Goal: Find specific page/section: Find specific page/section

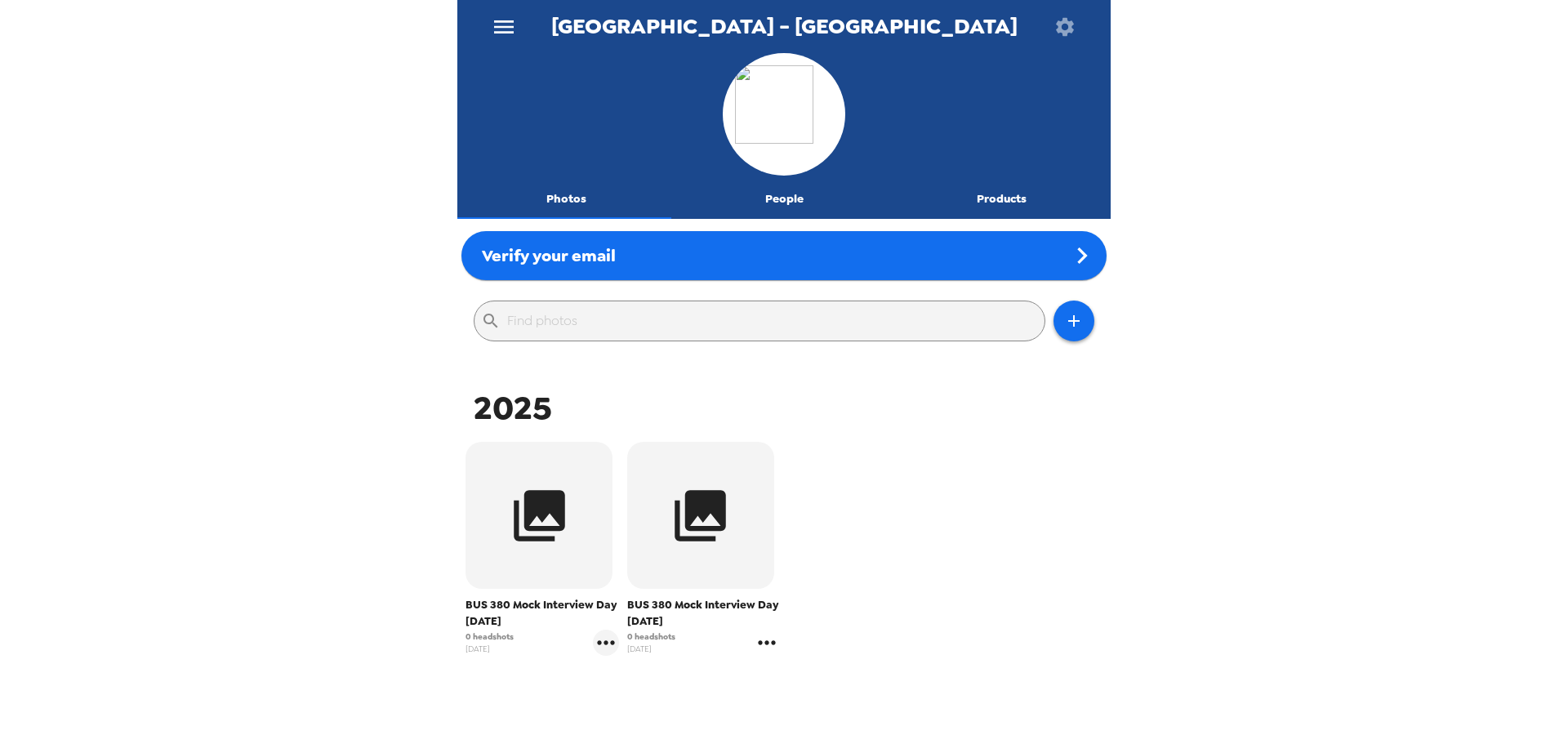
click at [759, 641] on icon "gallery menu" at bounding box center [767, 642] width 26 height 26
click at [704, 493] on div at bounding box center [784, 372] width 1568 height 744
click at [671, 503] on icon "button" at bounding box center [700, 515] width 61 height 61
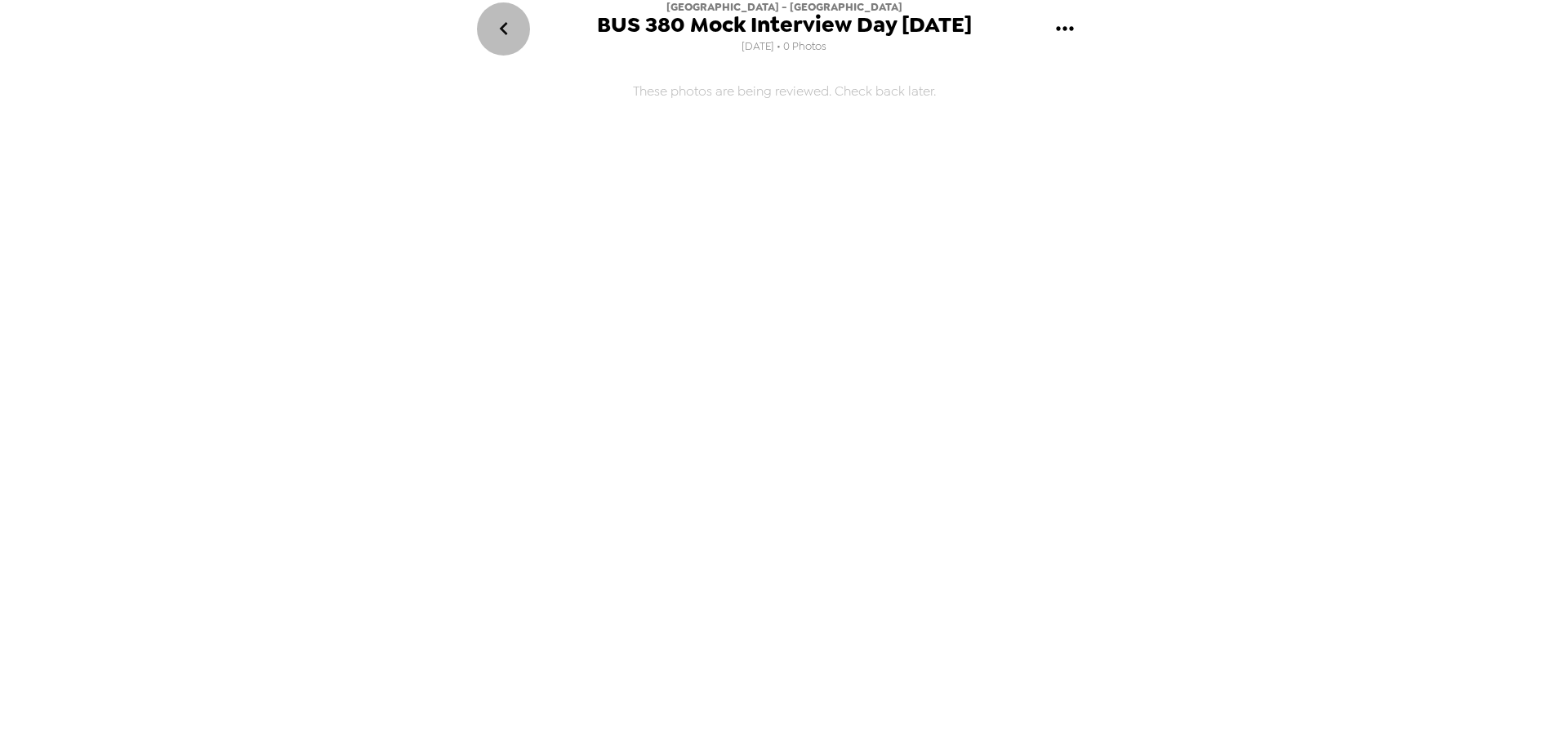
click at [482, 23] on button "go back" at bounding box center [504, 29] width 53 height 53
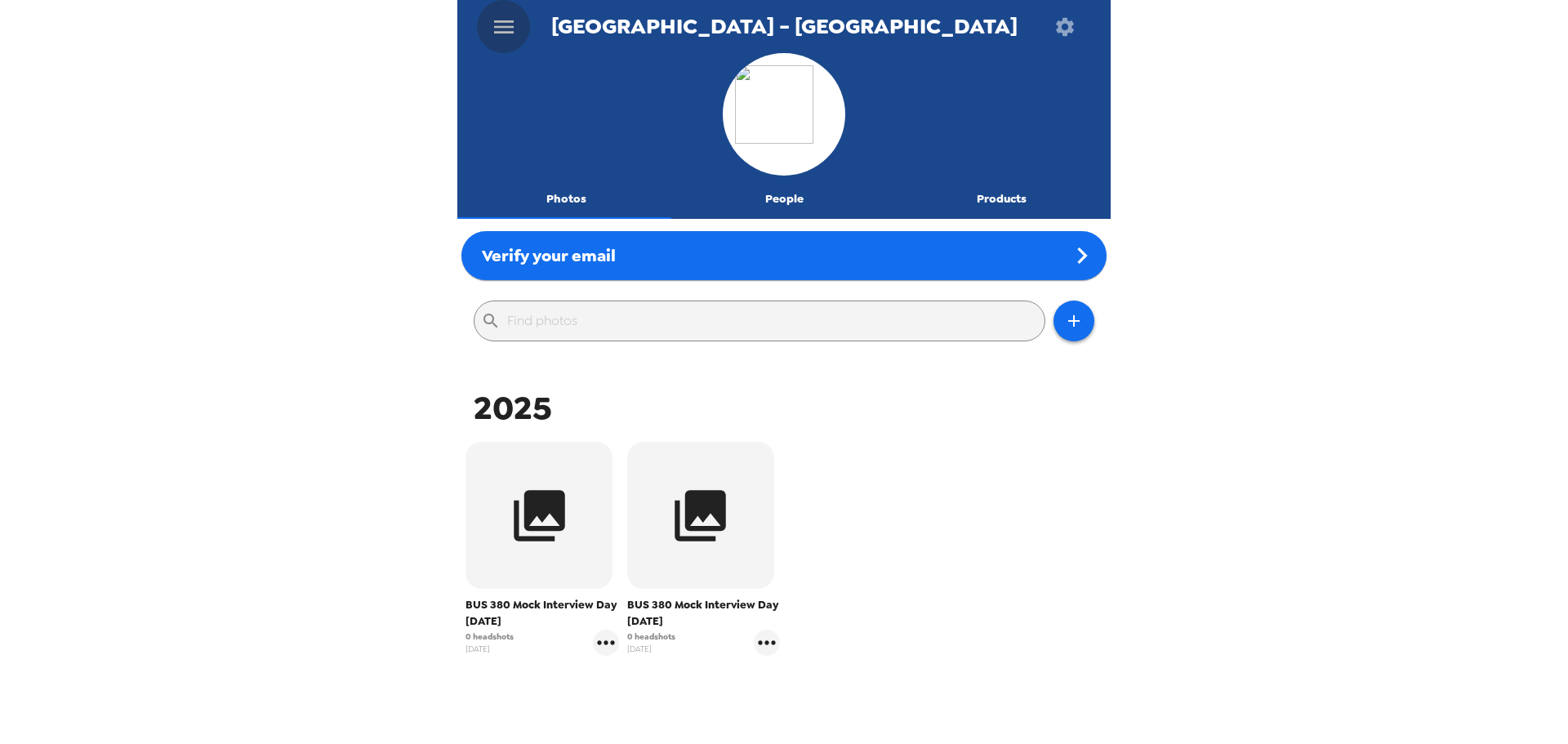
click at [502, 17] on icon "menu" at bounding box center [504, 27] width 26 height 26
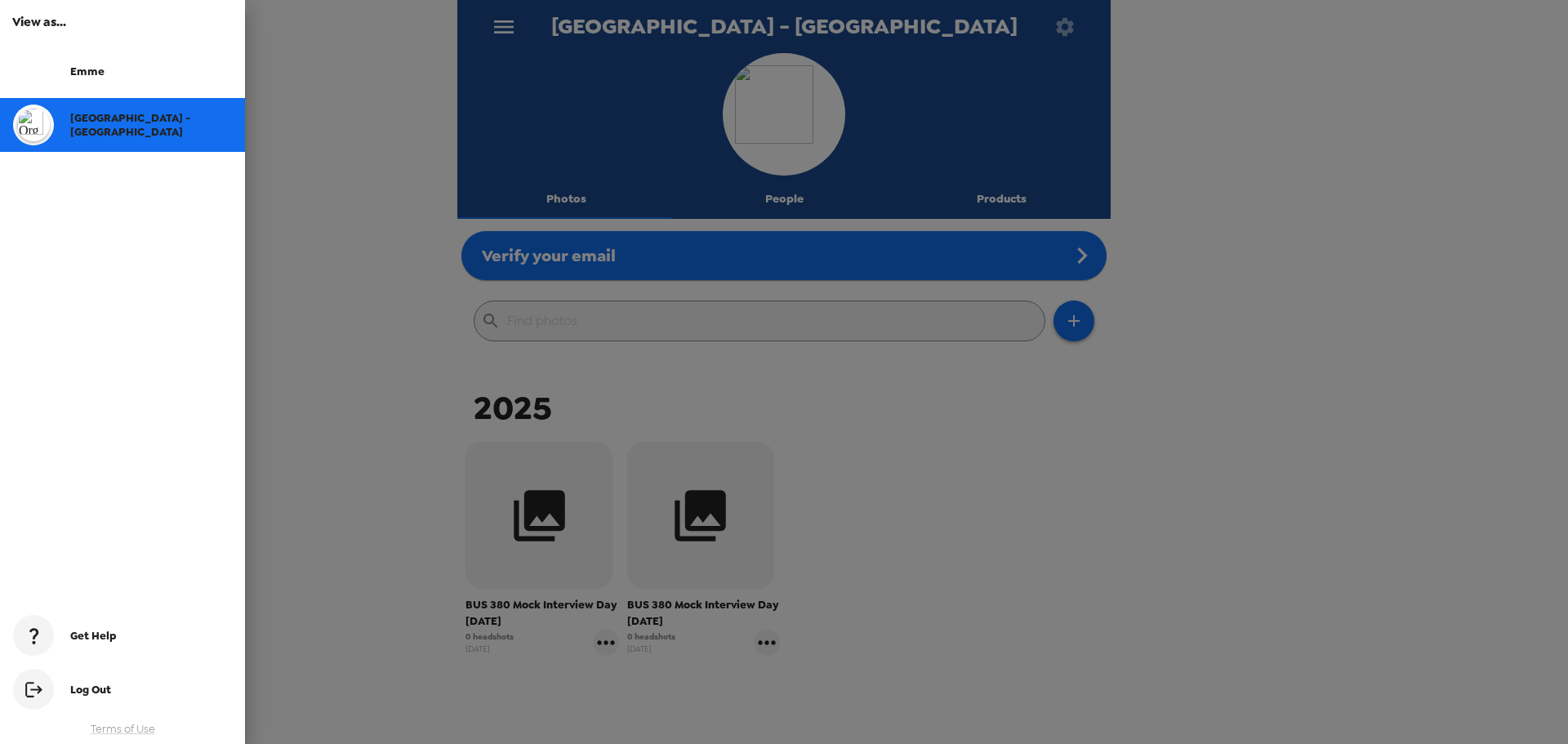
click at [134, 64] on div "Emme" at bounding box center [150, 71] width 161 height 14
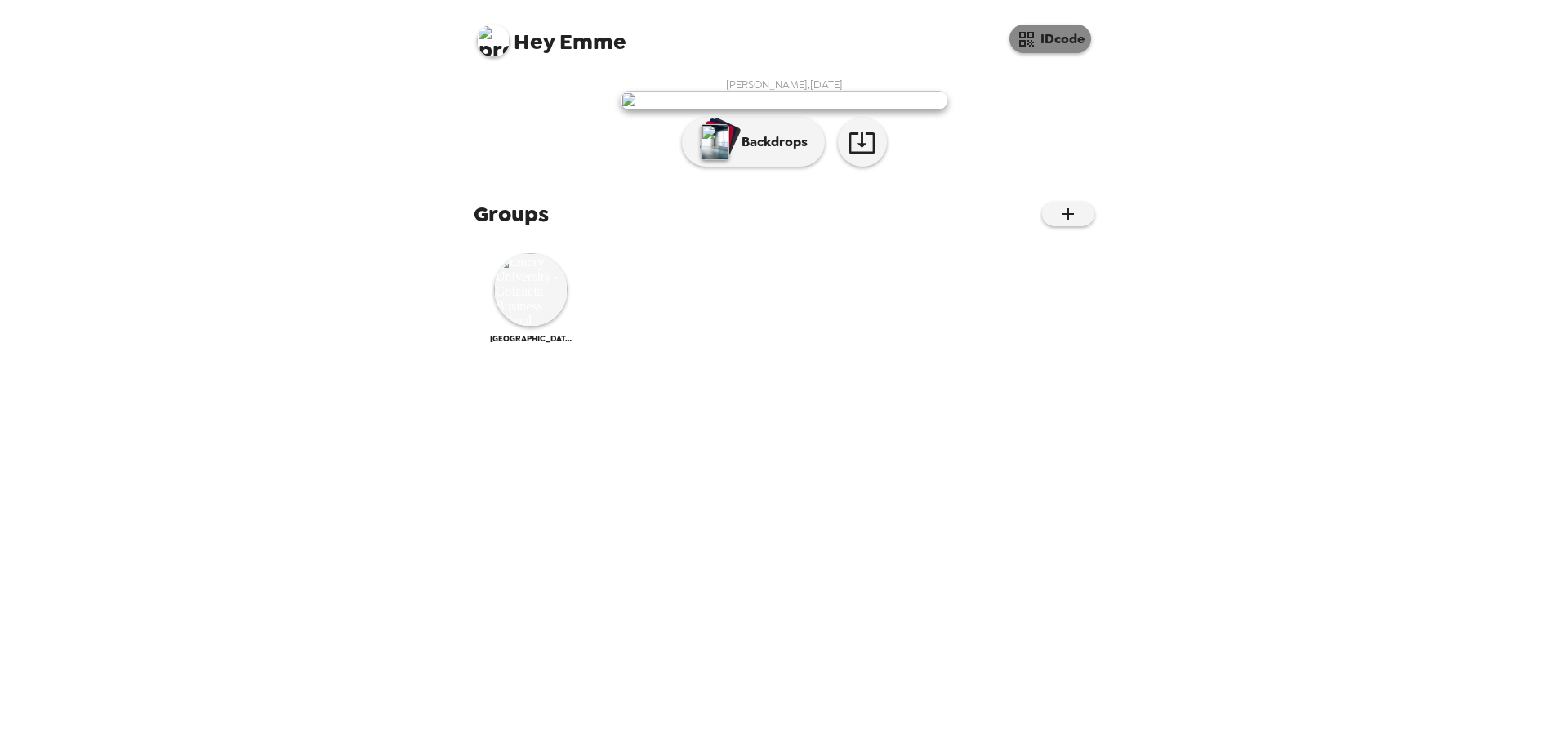
click at [1036, 37] on button "IDcode" at bounding box center [1050, 39] width 82 height 29
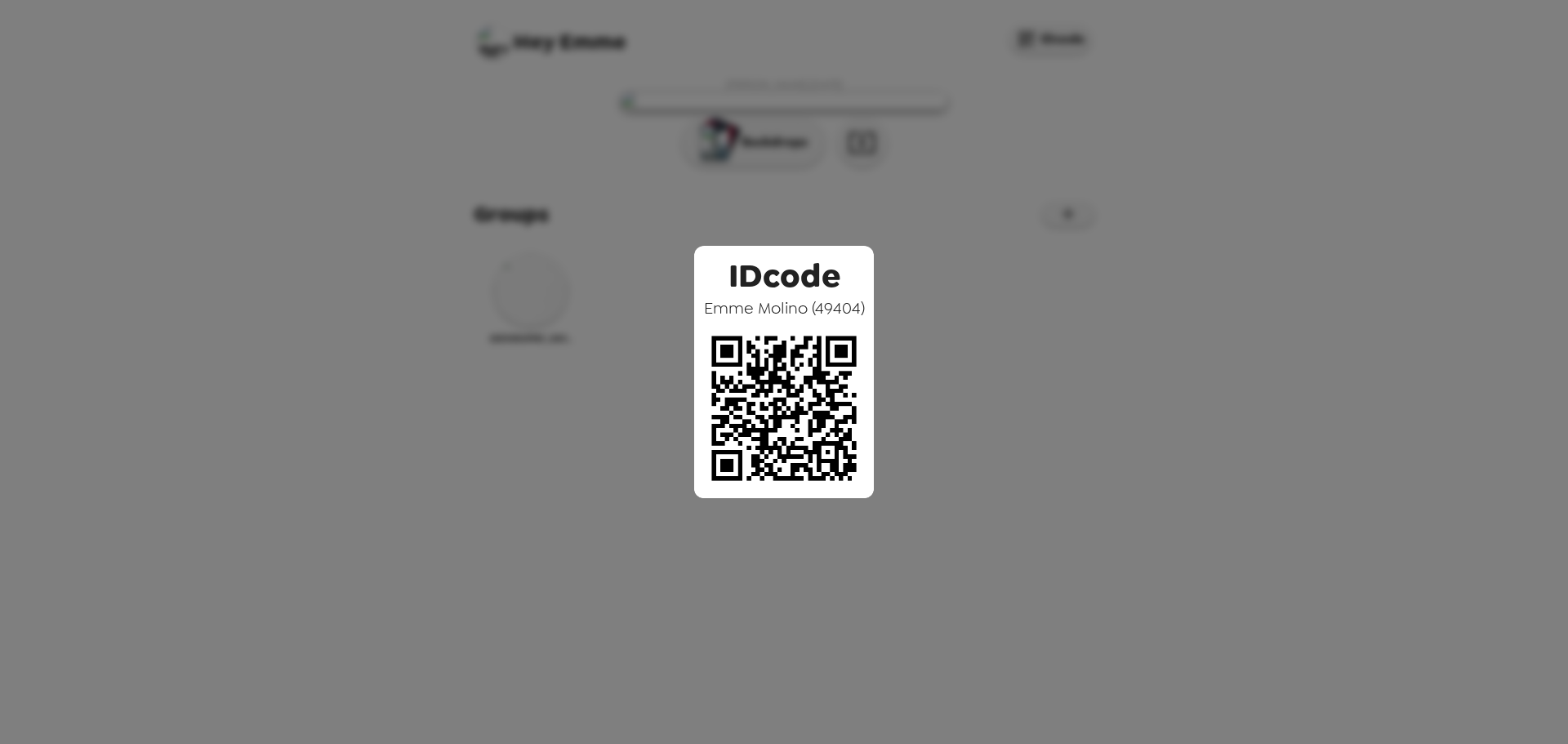
click at [1019, 152] on div "IDcode Emme Molino ( 49404 )" at bounding box center [784, 372] width 1568 height 744
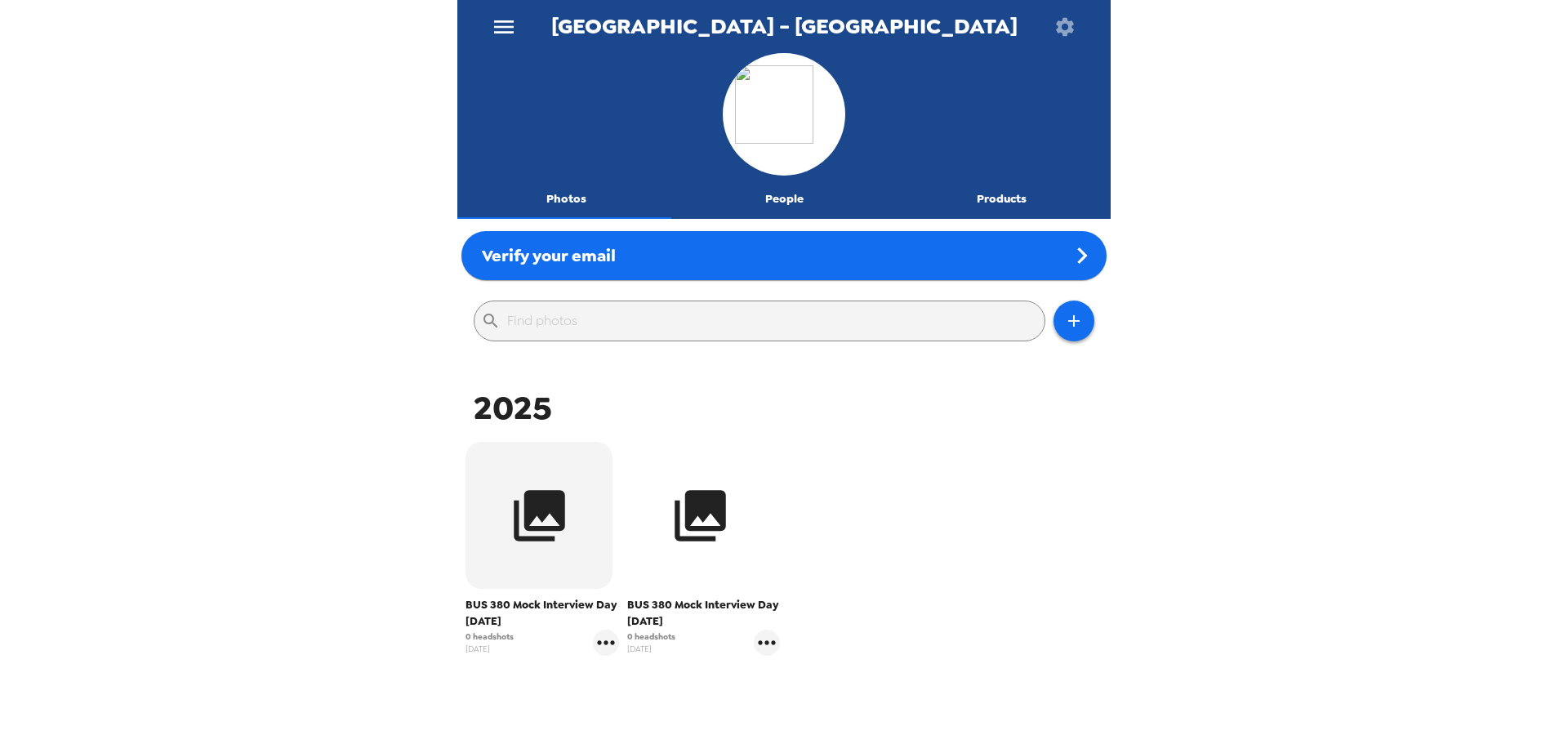
click at [725, 563] on button "button" at bounding box center [700, 514] width 147 height 147
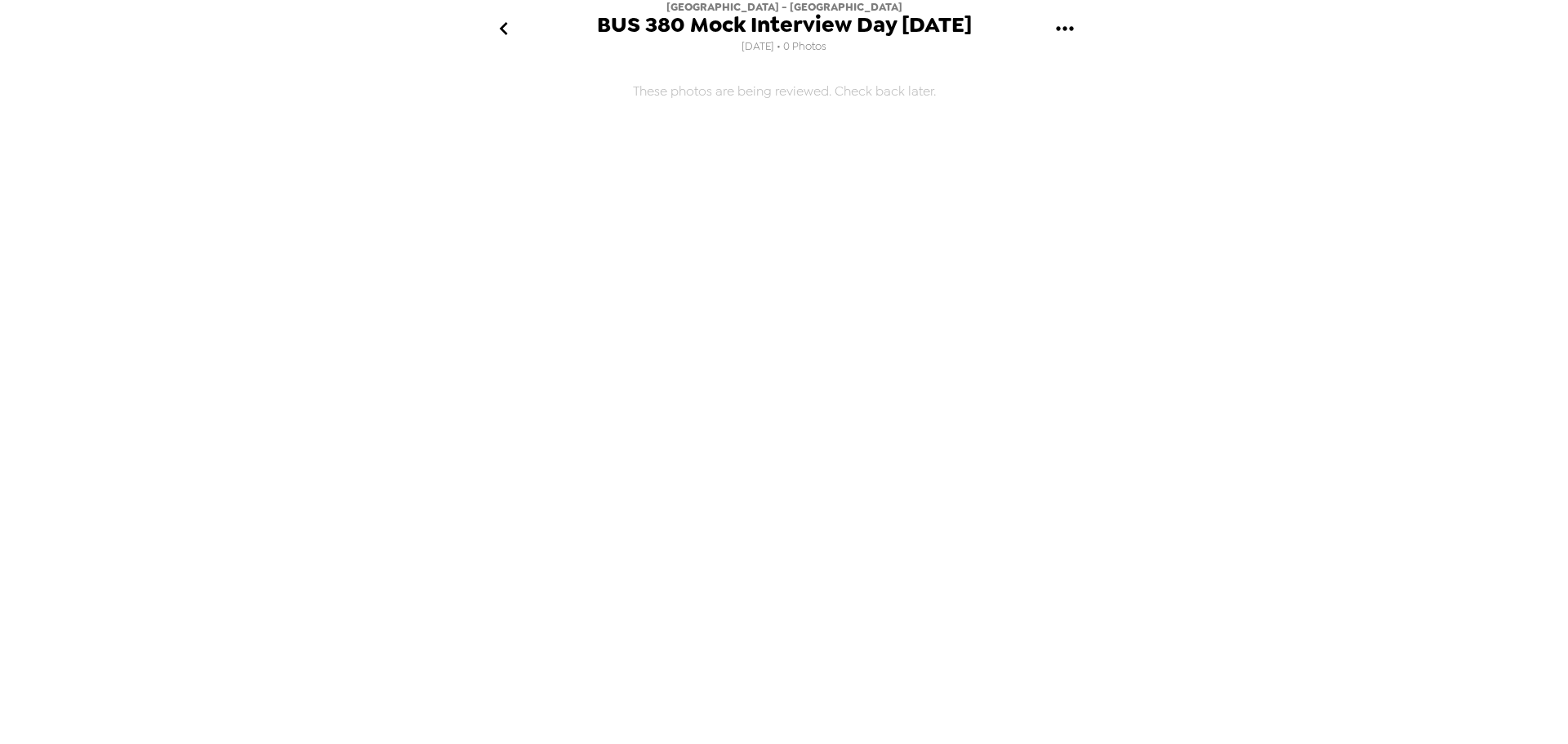
click at [1075, 21] on icon "gallery menu" at bounding box center [1064, 29] width 26 height 26
click at [516, 39] on div at bounding box center [784, 372] width 1568 height 744
click at [507, 27] on icon "go back" at bounding box center [504, 29] width 26 height 26
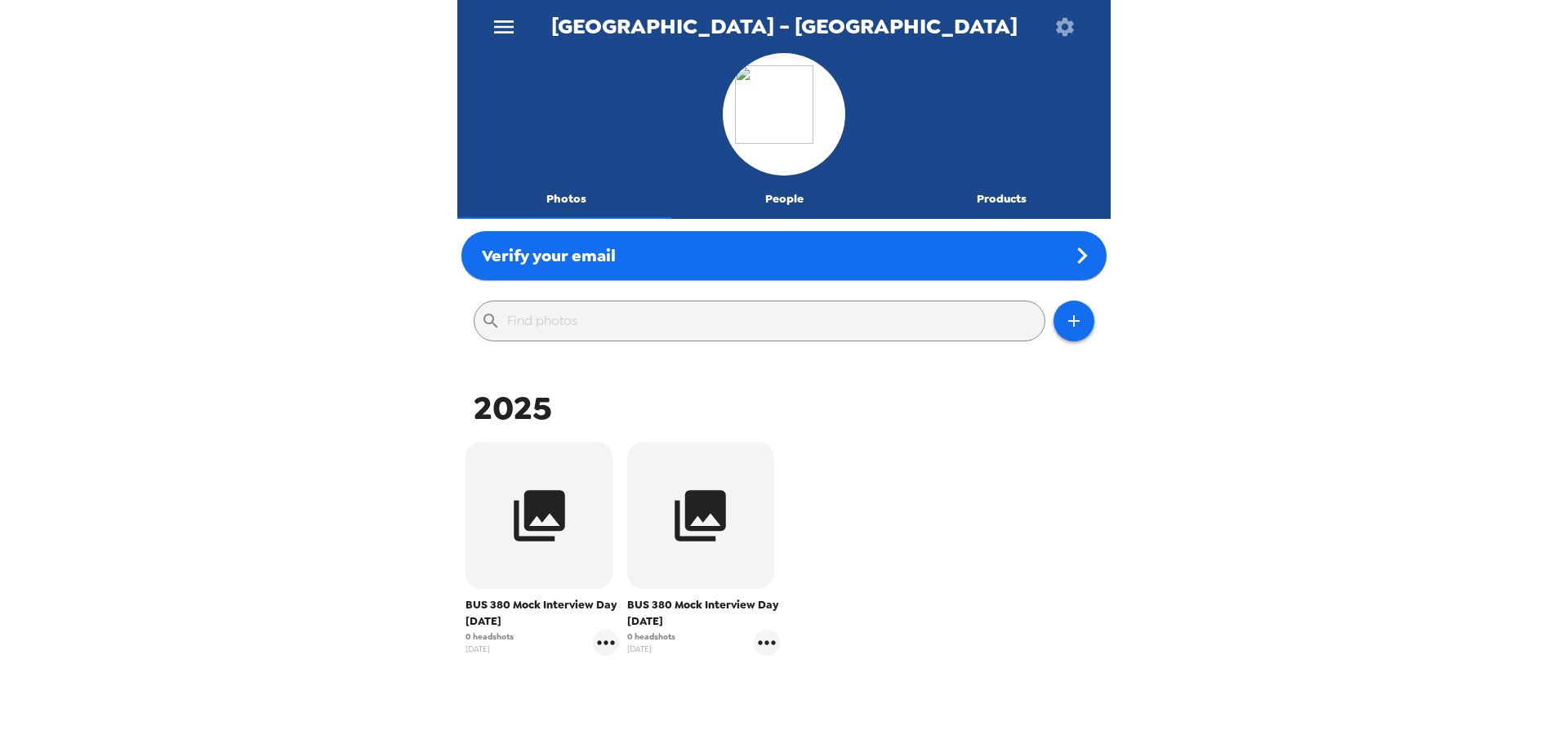
click at [794, 205] on button "People" at bounding box center [784, 200] width 218 height 40
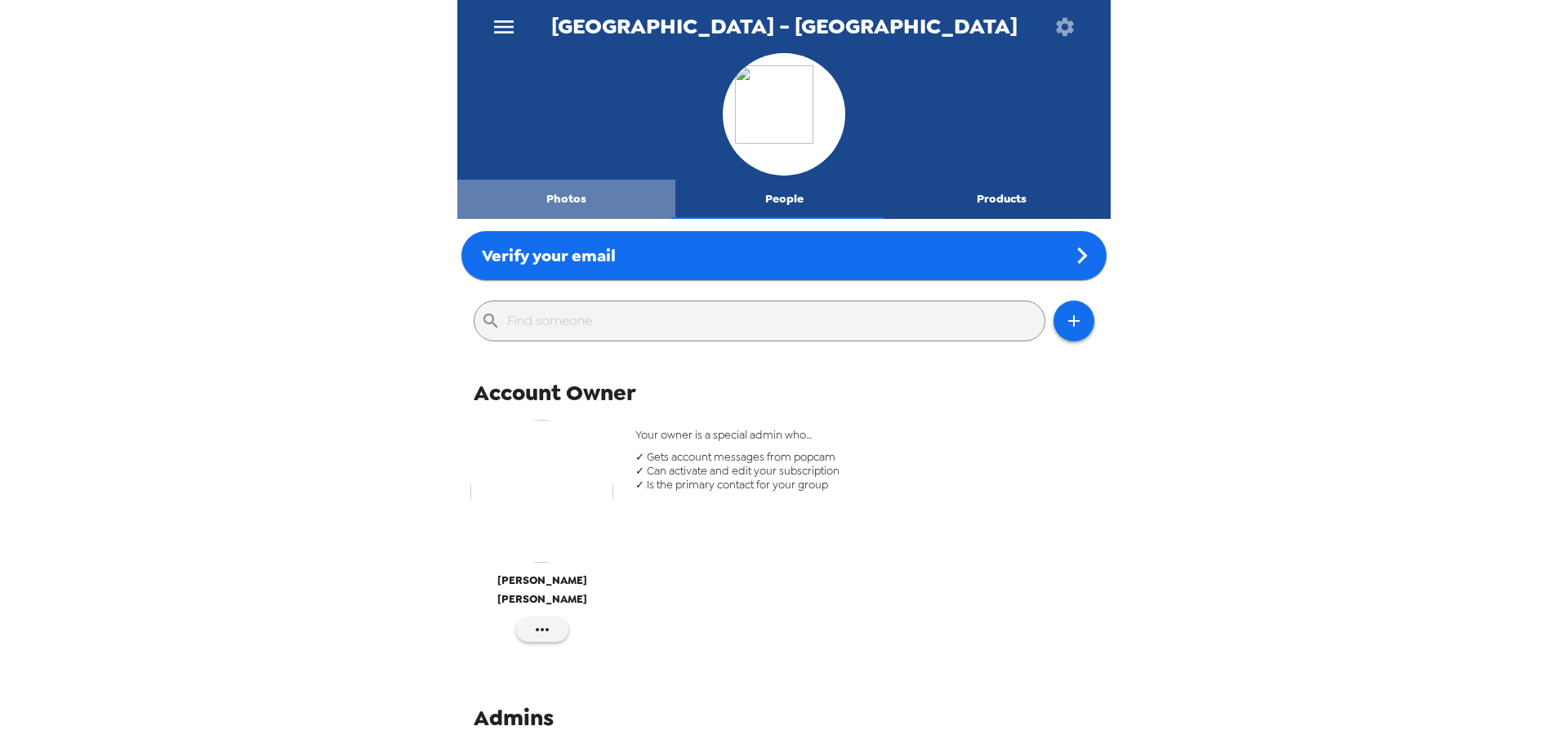
click at [587, 194] on button "Photos" at bounding box center [566, 200] width 218 height 40
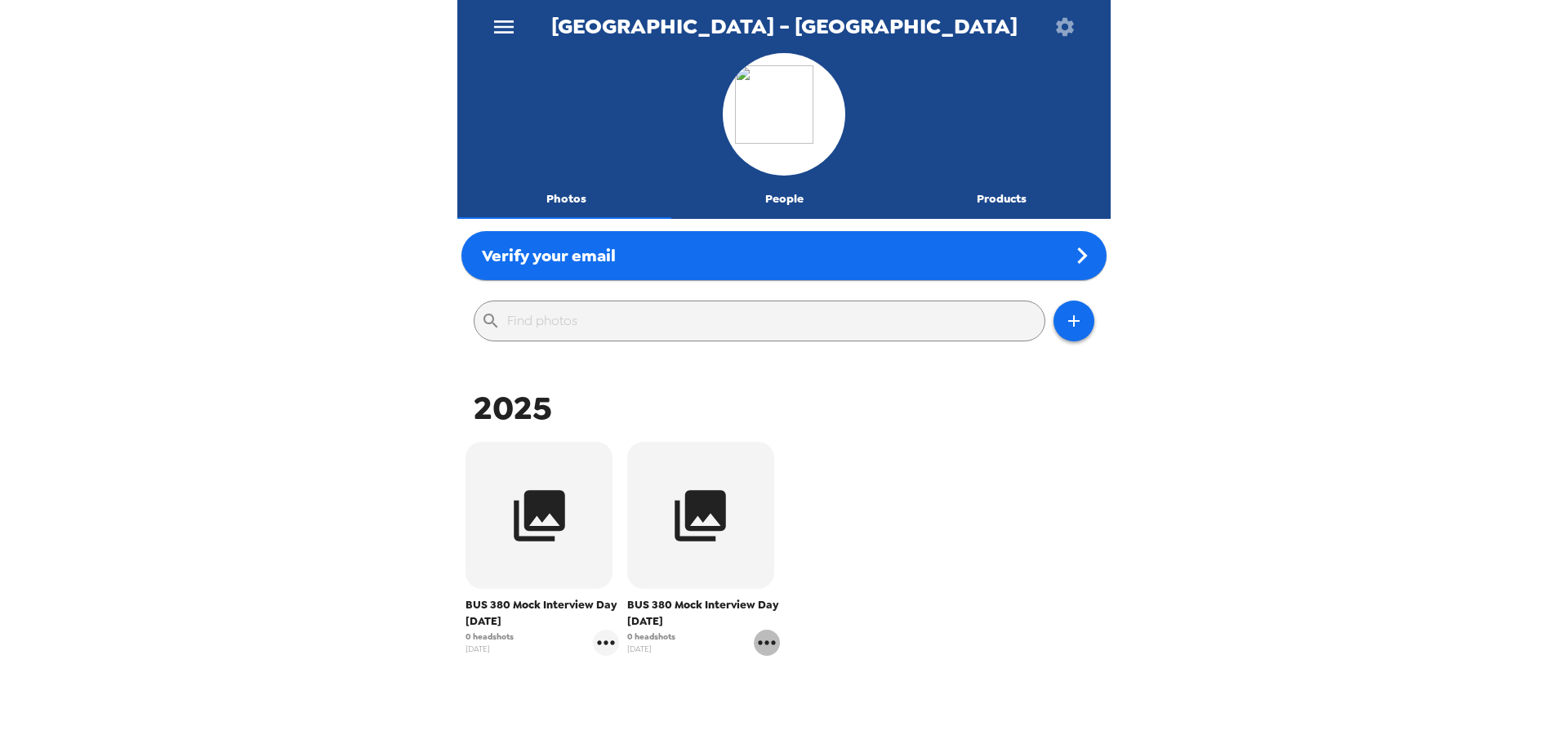
click at [762, 633] on icon "gallery menu" at bounding box center [767, 642] width 26 height 26
click at [953, 508] on div at bounding box center [784, 372] width 1568 height 744
